Goal: Task Accomplishment & Management: Use online tool/utility

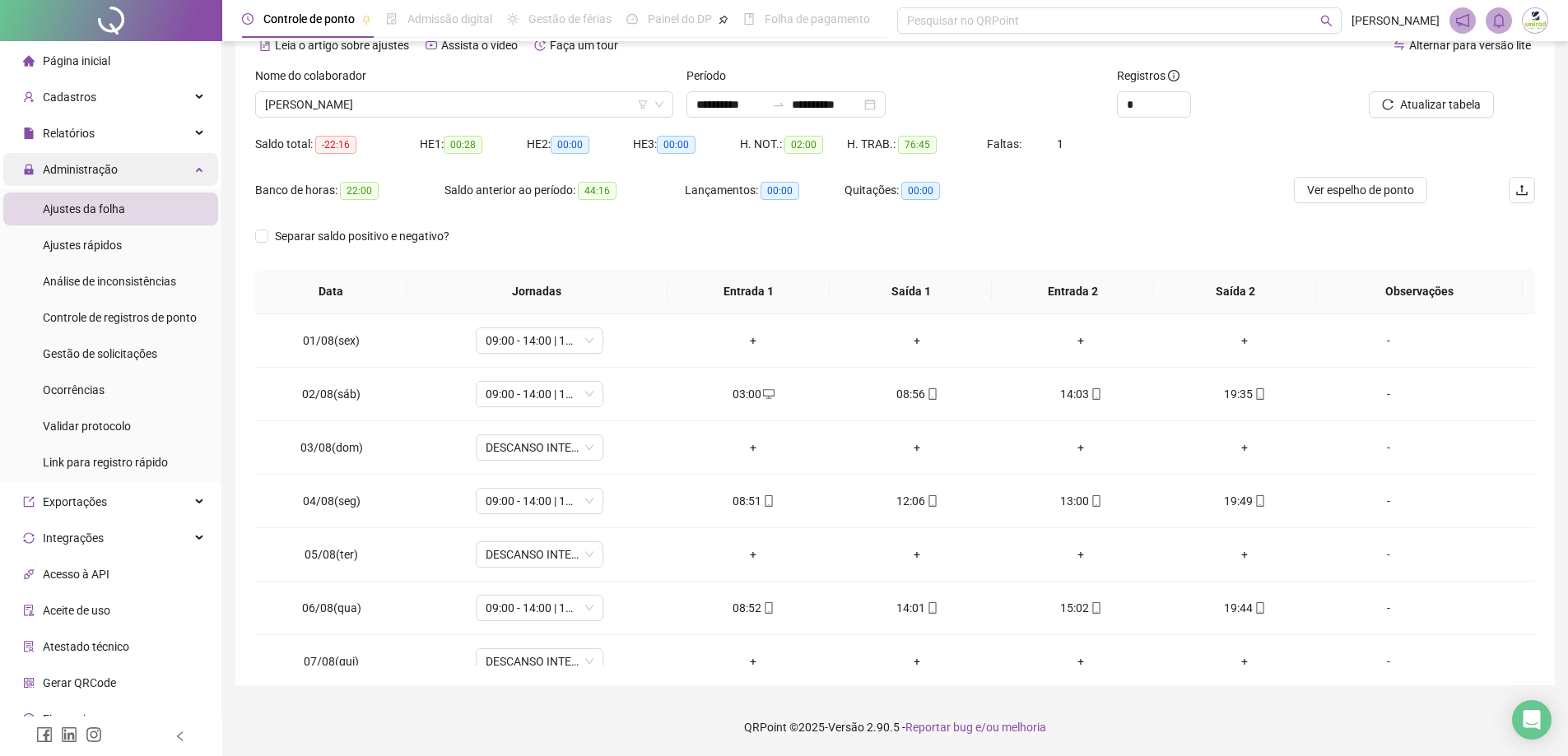
scroll to position [311, 0]
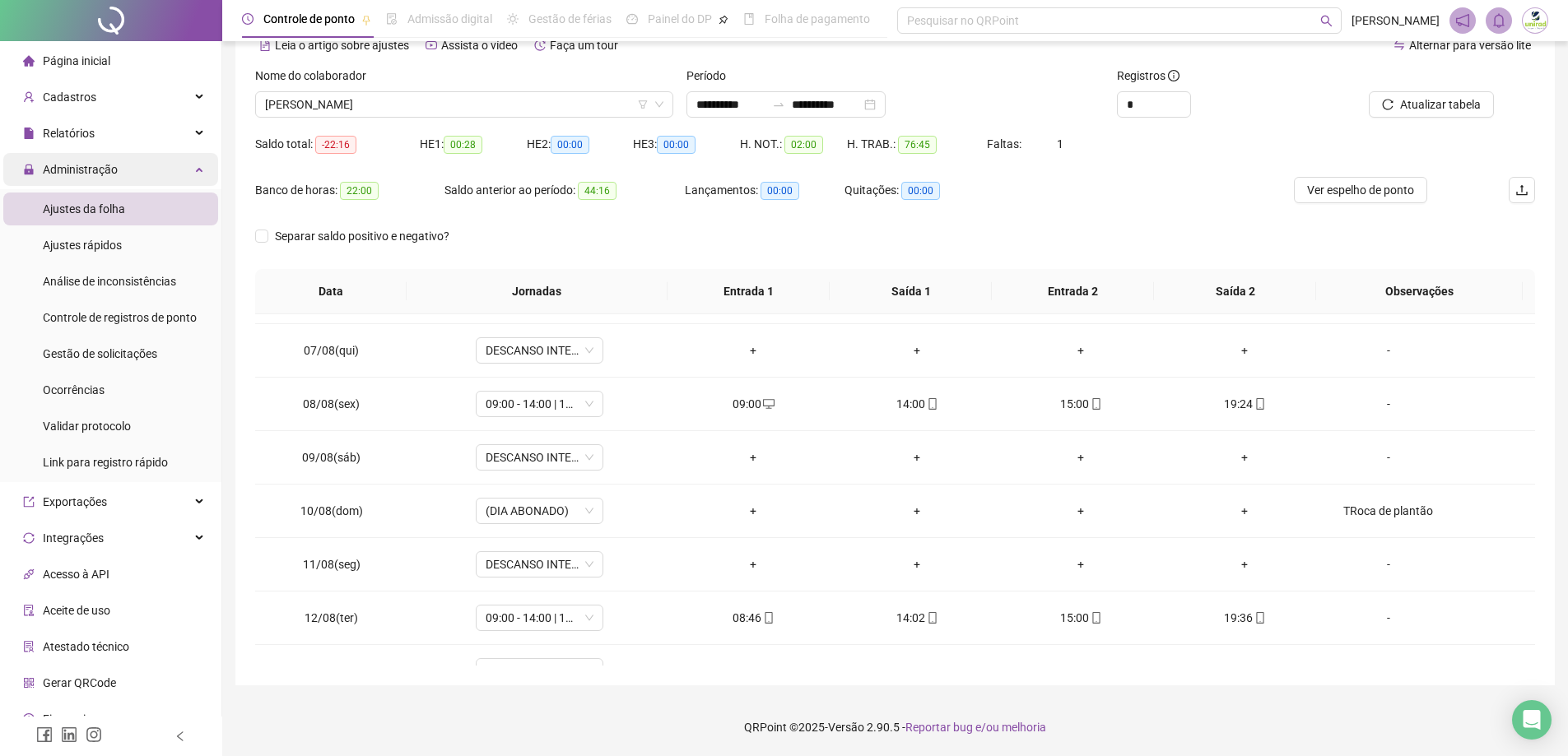
click at [167, 168] on div "Administração" at bounding box center [111, 169] width 215 height 32
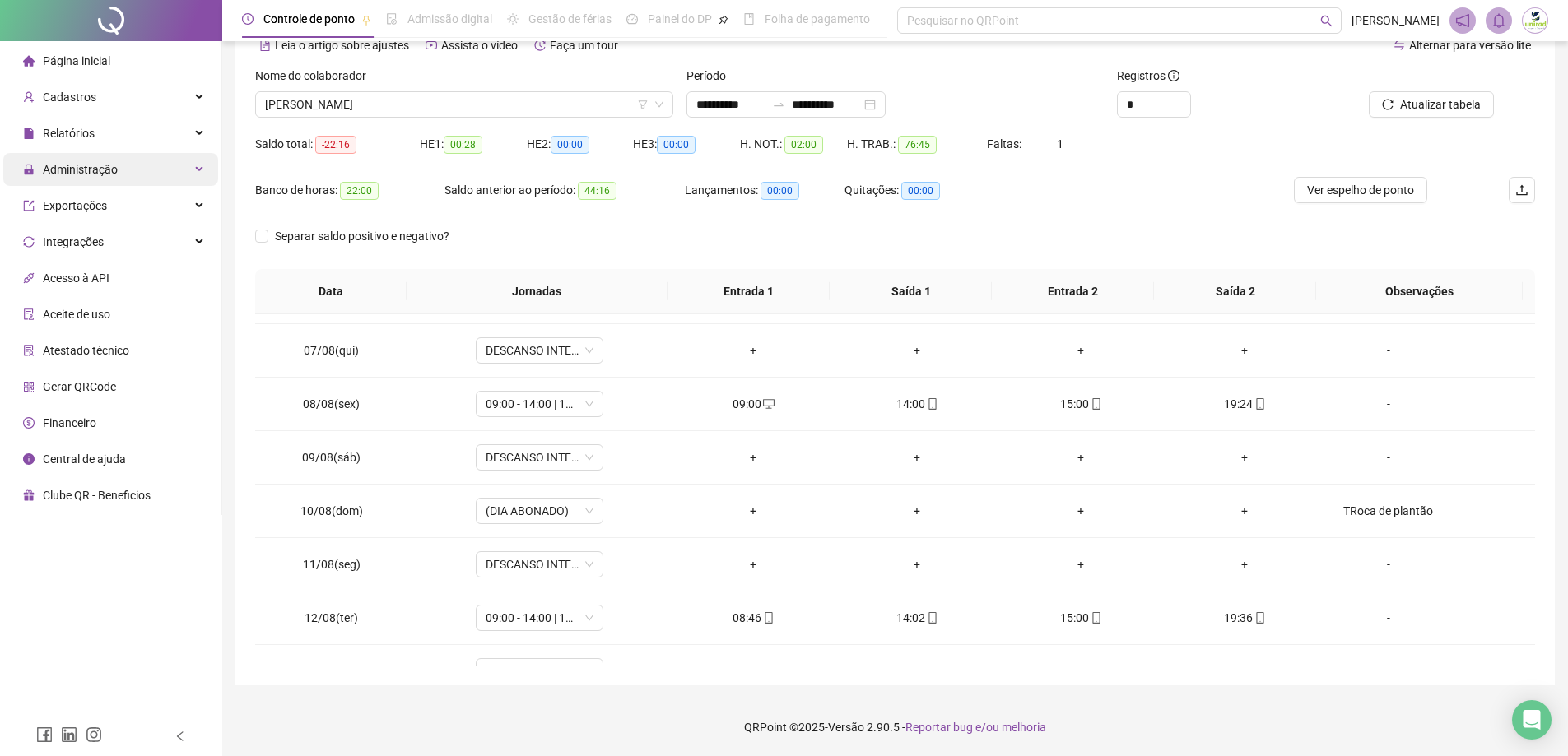
click at [111, 170] on span "Administração" at bounding box center [80, 169] width 75 height 13
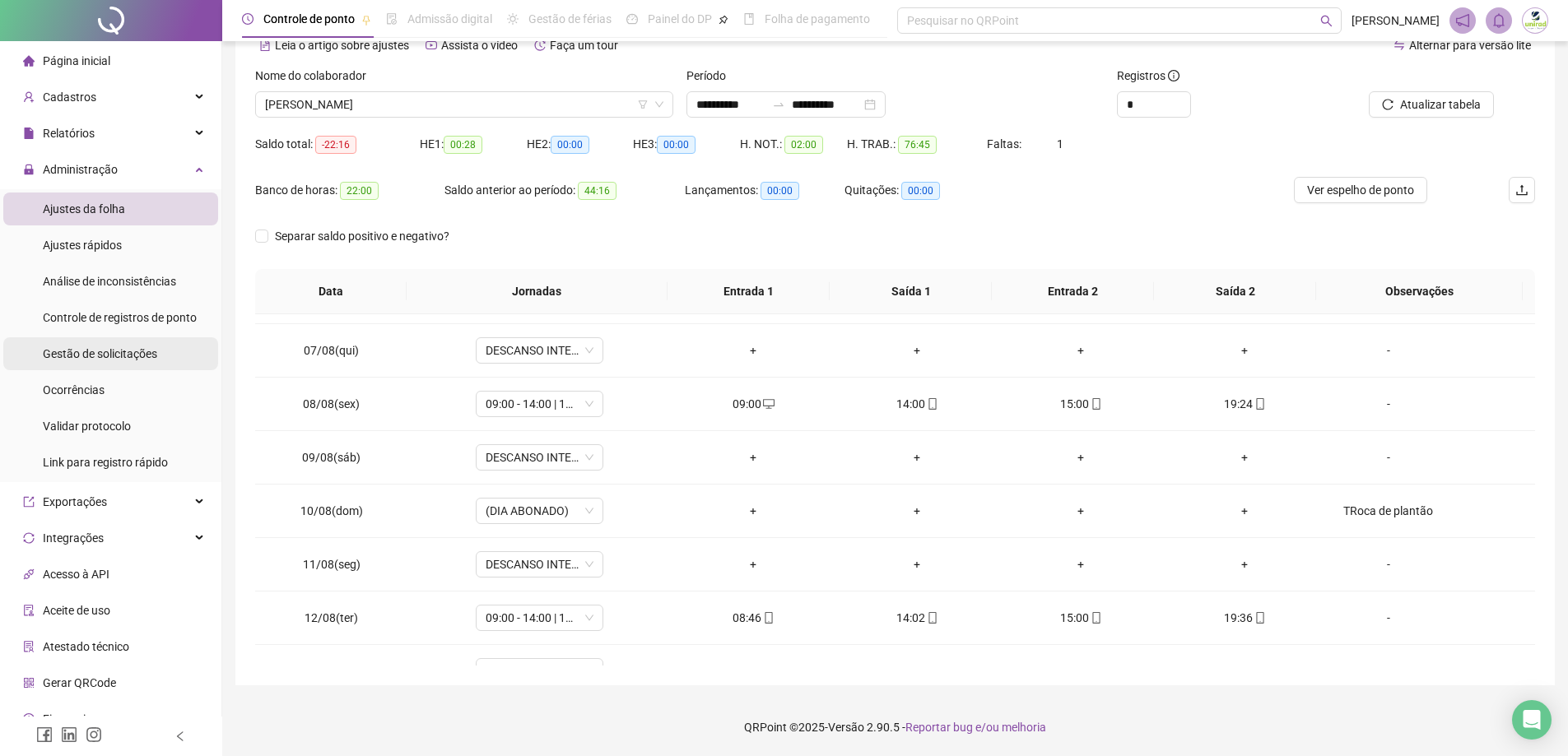
click at [119, 348] on span "Gestão de solicitações" at bounding box center [100, 354] width 114 height 13
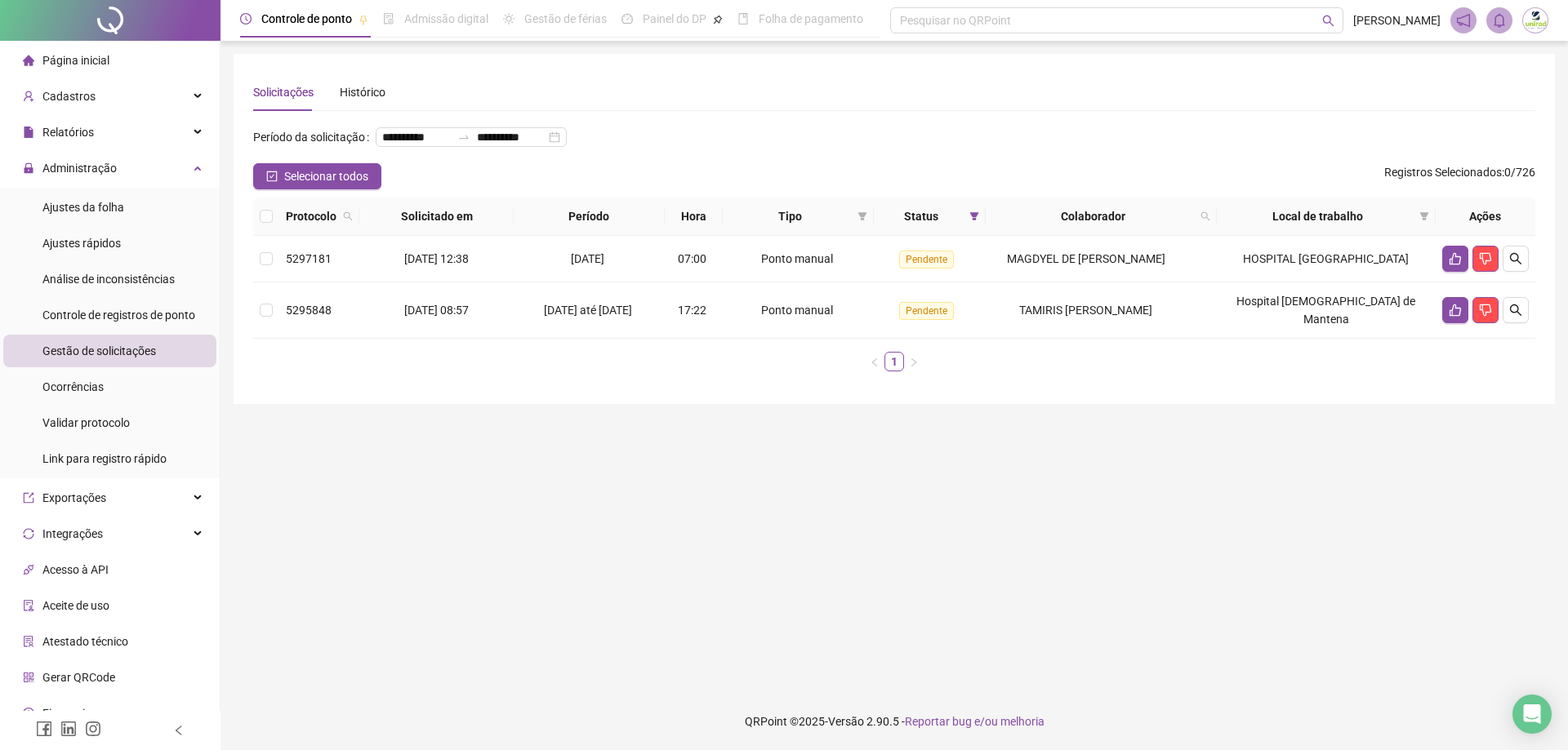
click at [314, 218] on div "**********" at bounding box center [895, 253] width 1282 height 260
click at [317, 186] on span "Selecionar todos" at bounding box center [326, 176] width 84 height 18
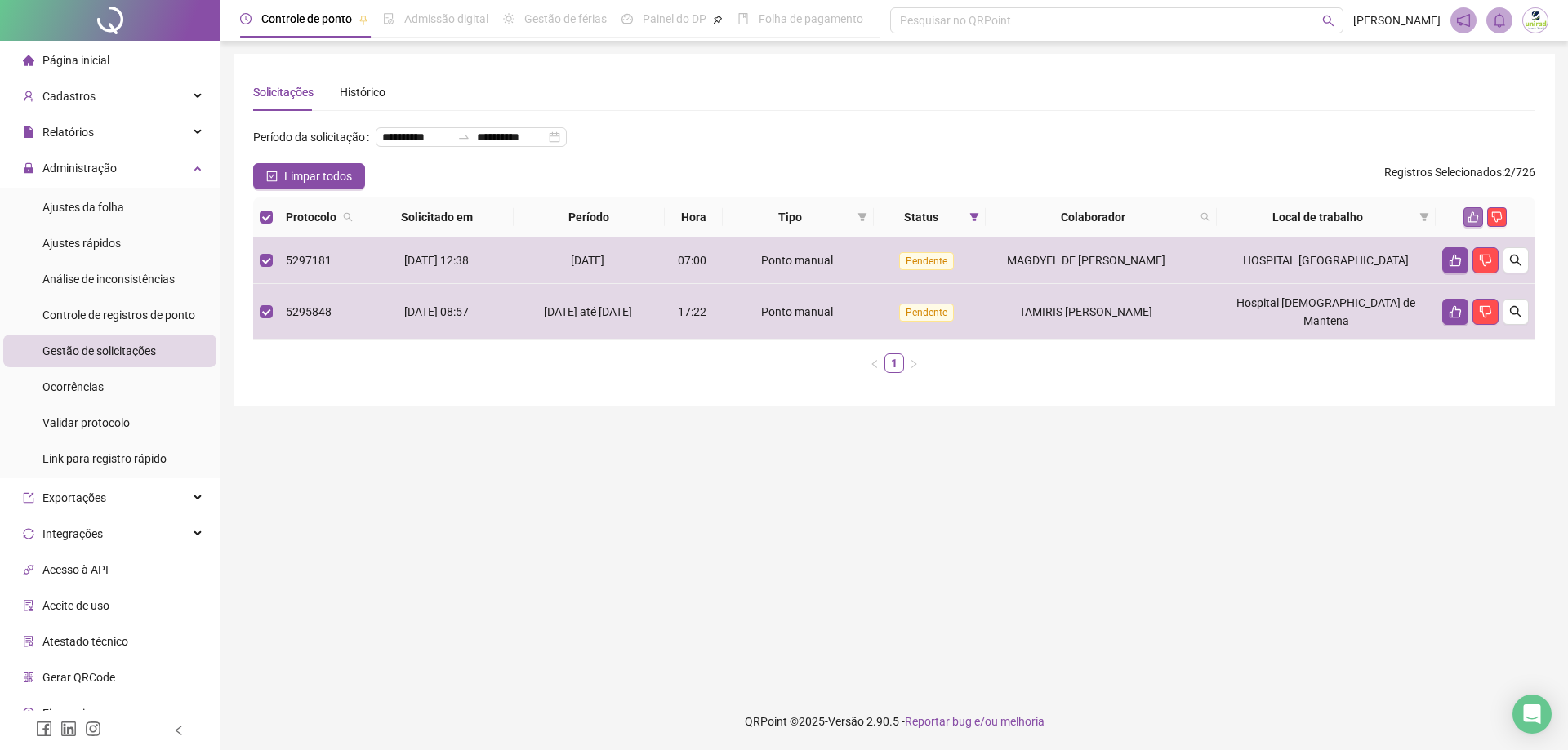
click at [1468, 223] on icon "like" at bounding box center [1473, 217] width 11 height 11
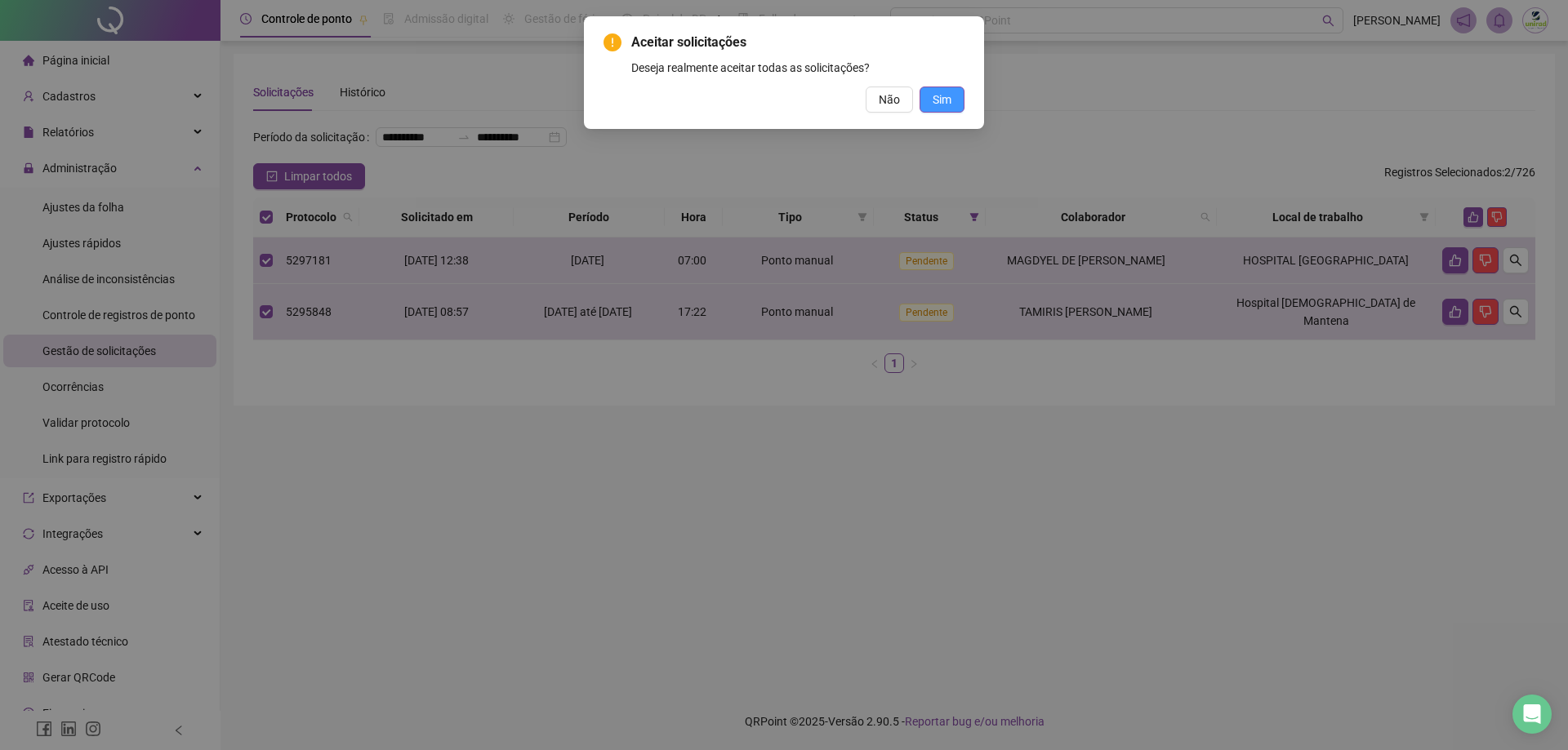
click at [959, 94] on button "Sim" at bounding box center [943, 99] width 45 height 26
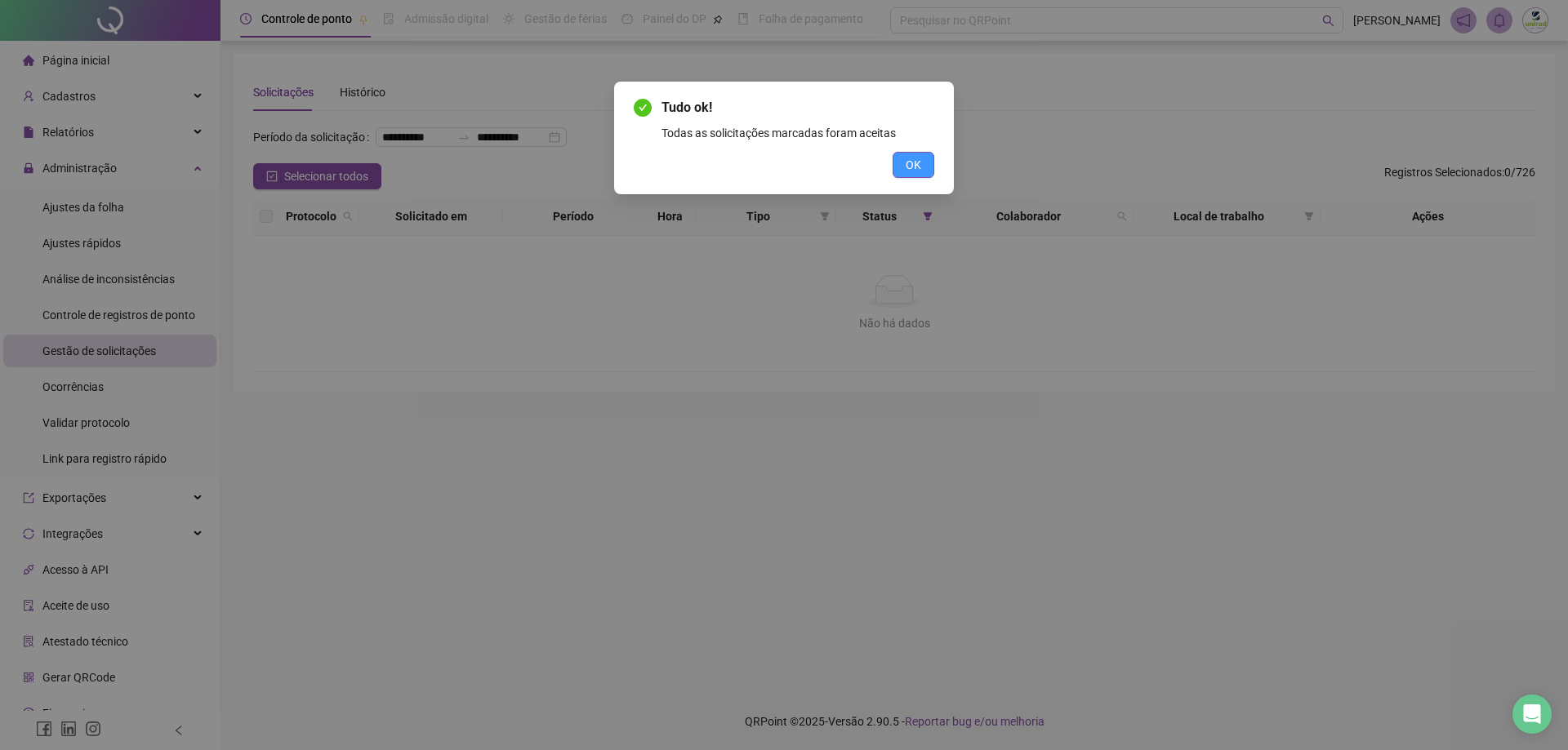
click at [923, 161] on button "OK" at bounding box center [914, 165] width 42 height 26
